Goal: Task Accomplishment & Management: Use online tool/utility

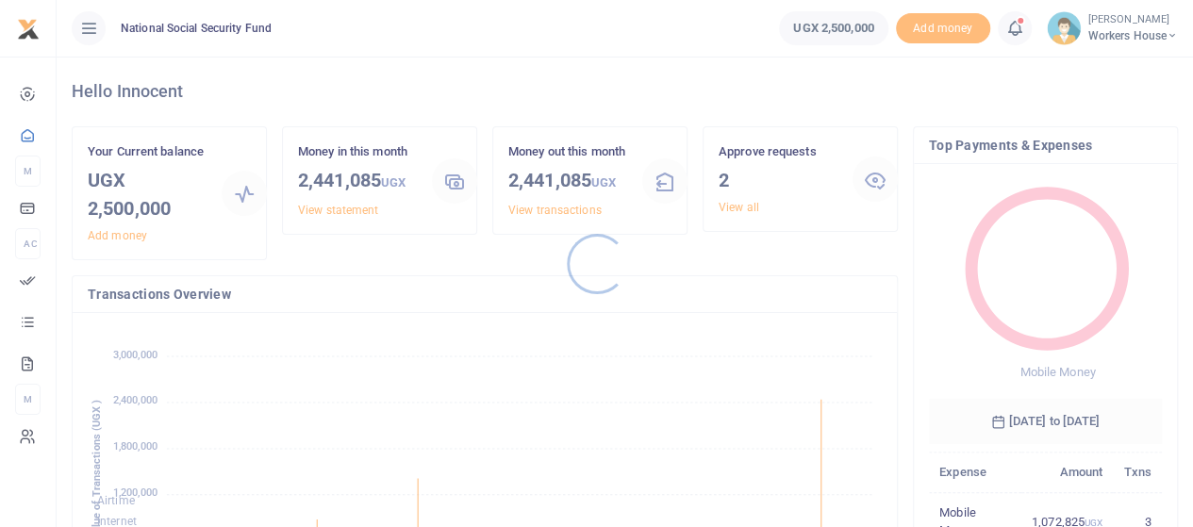
scroll to position [250, 219]
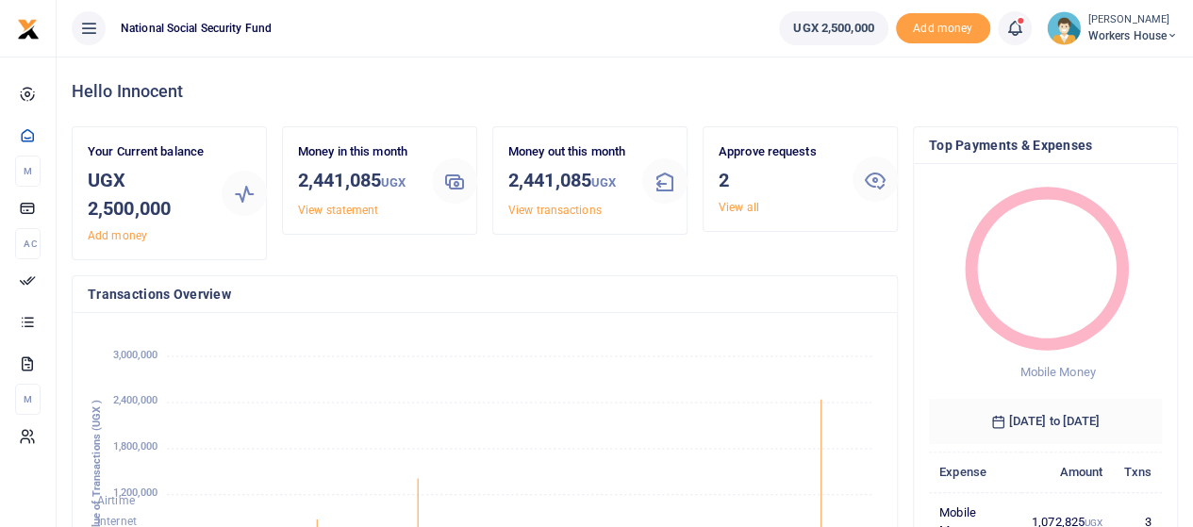
click at [734, 206] on div at bounding box center [596, 263] width 1193 height 527
click at [754, 207] on link "View all" at bounding box center [739, 207] width 41 height 13
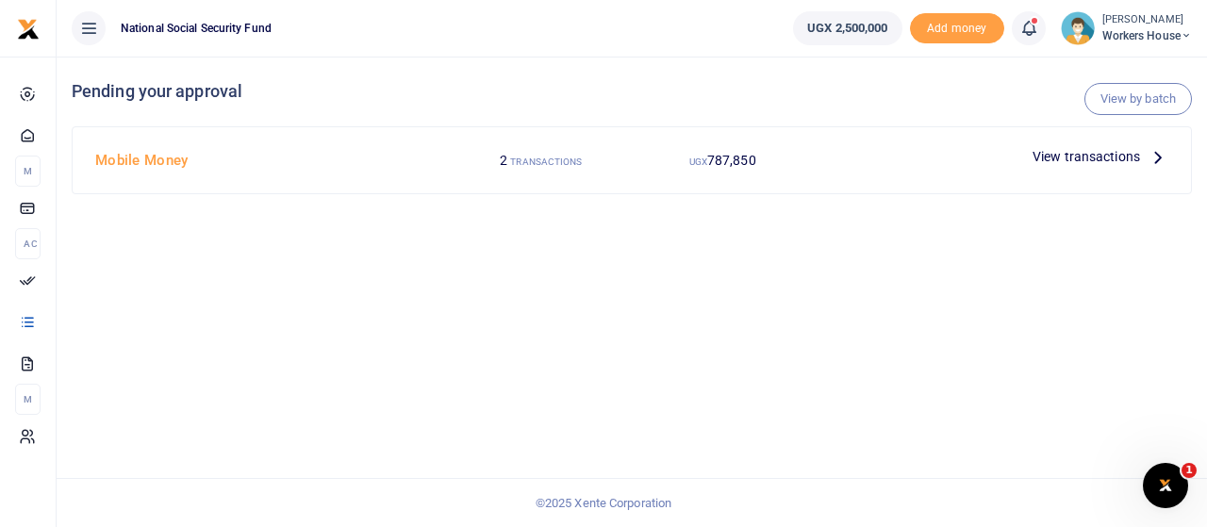
click at [1155, 153] on icon at bounding box center [1158, 156] width 21 height 21
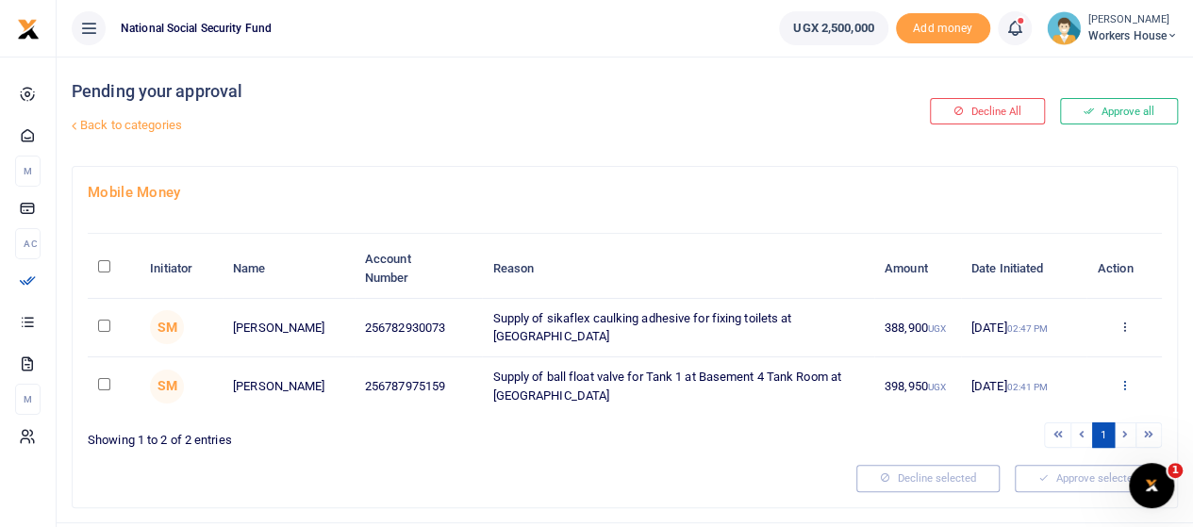
click at [1122, 382] on icon at bounding box center [1123, 384] width 12 height 13
click at [1042, 412] on link "Approve" at bounding box center [1054, 416] width 149 height 26
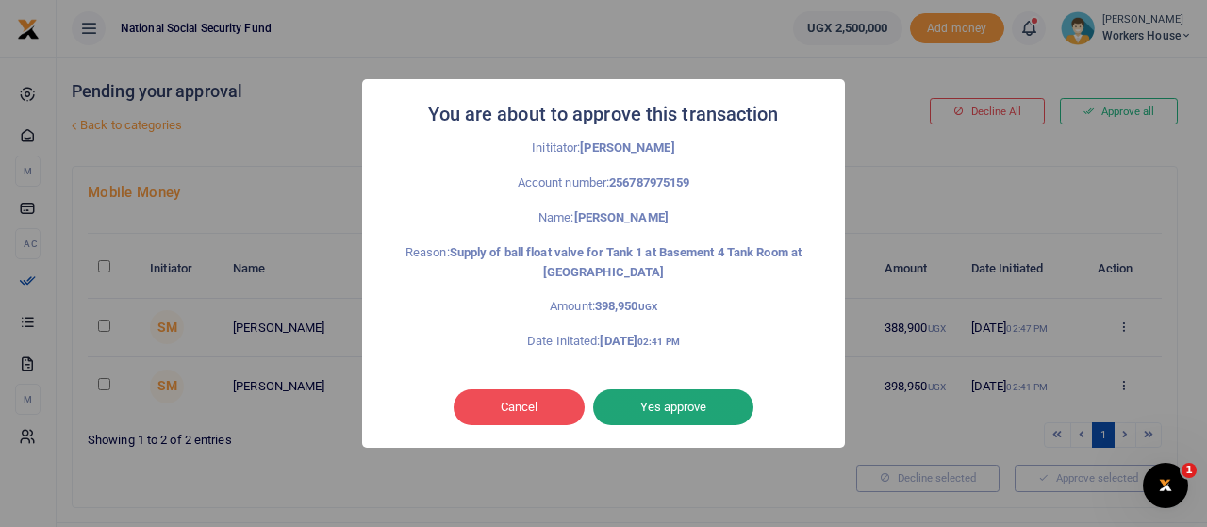
click at [663, 412] on button "Yes approve" at bounding box center [673, 407] width 160 height 36
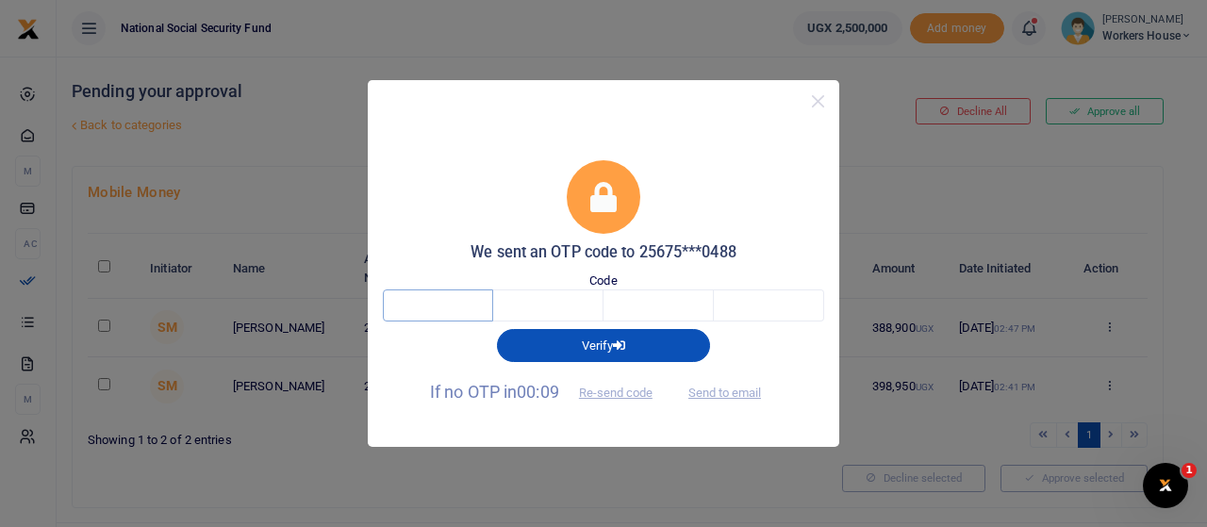
click at [429, 308] on input "text" at bounding box center [438, 305] width 110 height 32
type input "7"
type input "9"
type input "6"
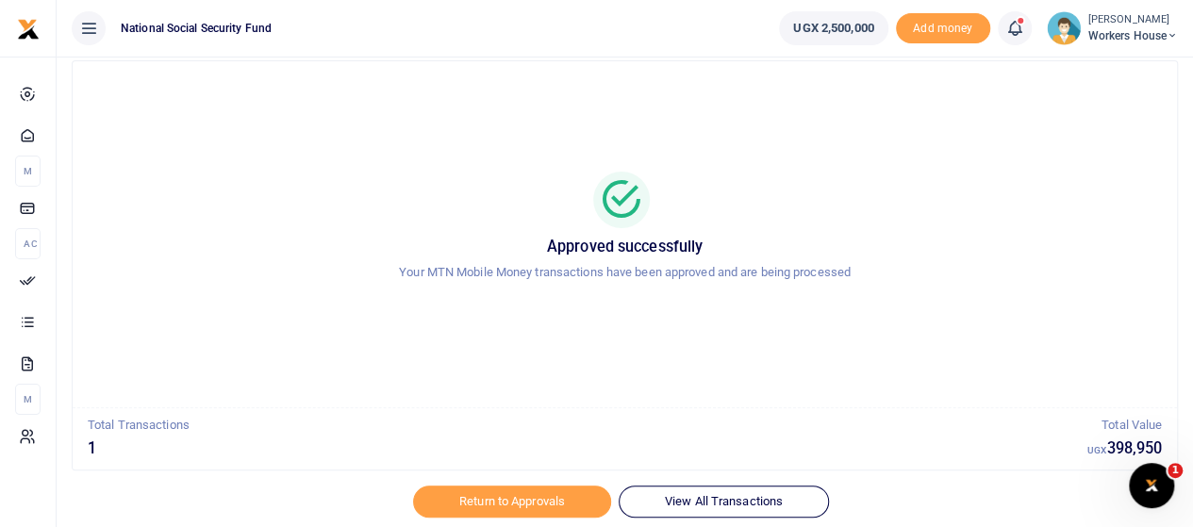
scroll to position [106, 0]
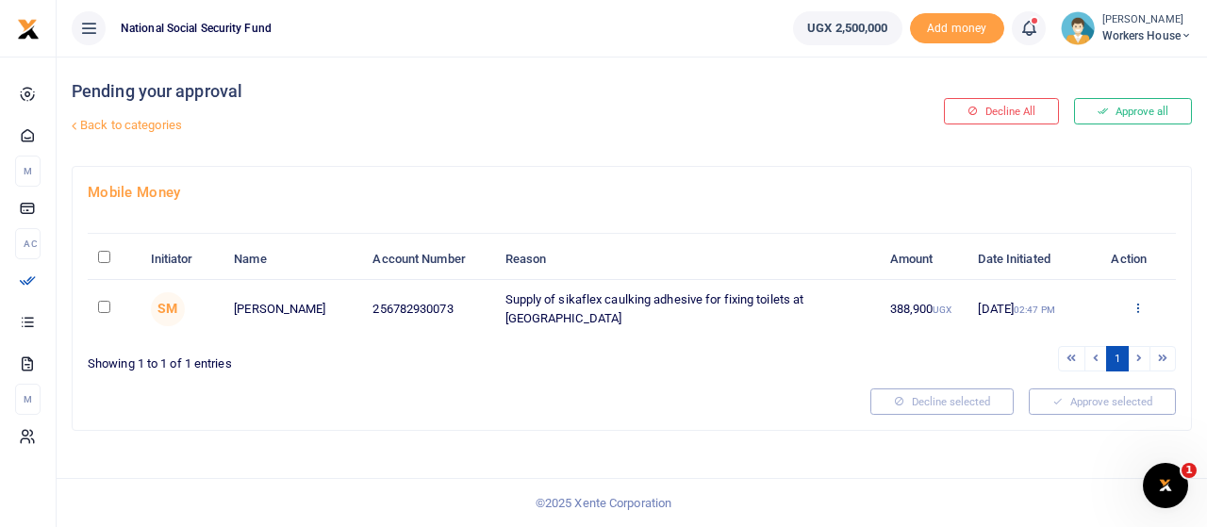
click at [1138, 314] on icon at bounding box center [1138, 307] width 12 height 13
click at [1068, 352] on link "Approve" at bounding box center [1069, 357] width 149 height 26
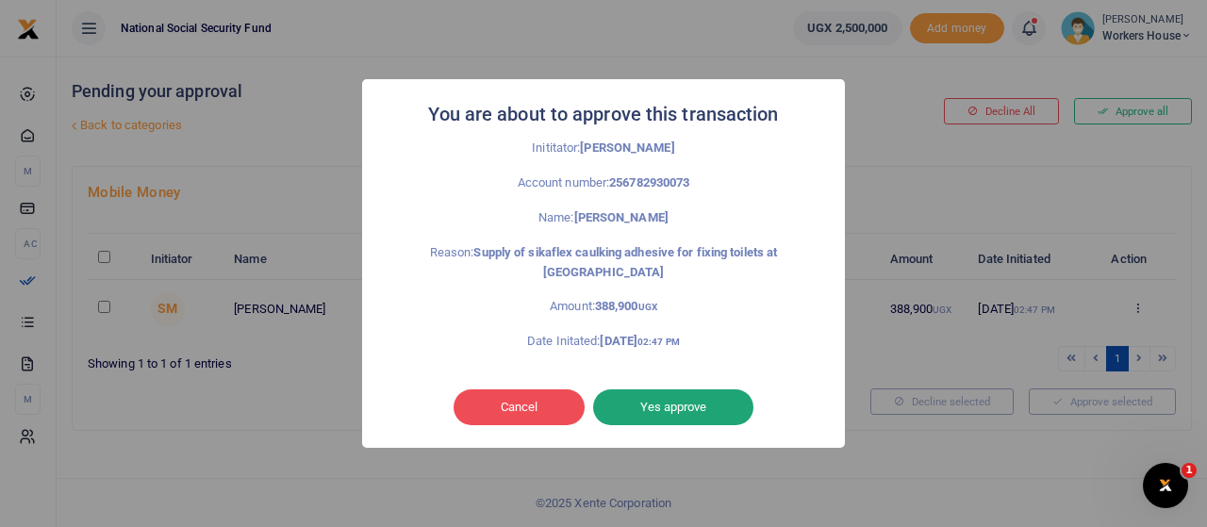
click at [690, 412] on button "Yes approve" at bounding box center [673, 407] width 160 height 36
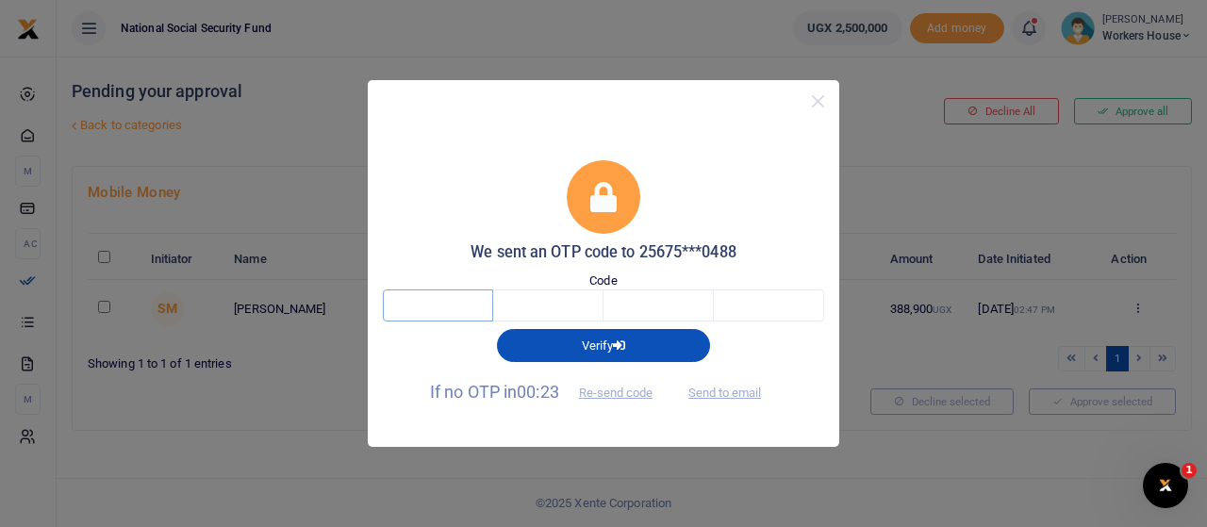
click at [451, 303] on input "text" at bounding box center [438, 305] width 110 height 32
type input "9"
type input "3"
type input "6"
type input "8"
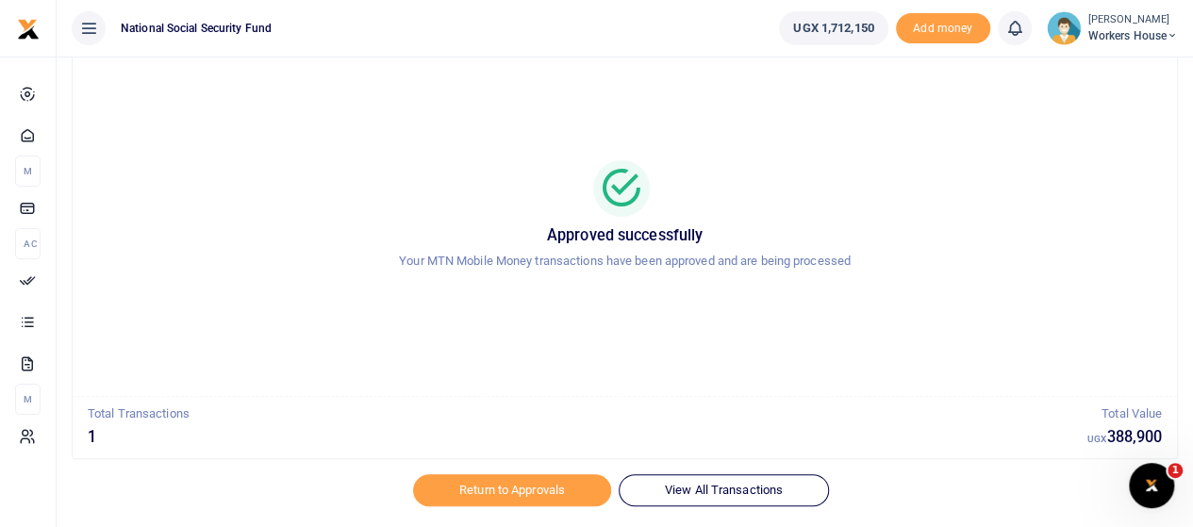
scroll to position [106, 0]
